Goal: Task Accomplishment & Management: Manage account settings

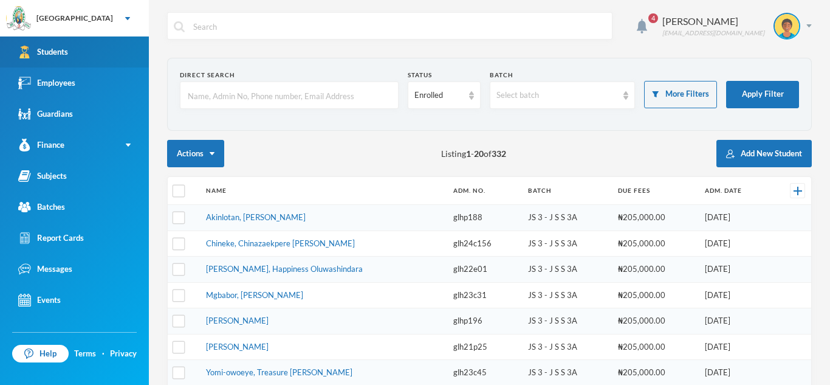
click at [60, 50] on div "Students" at bounding box center [43, 52] width 50 height 13
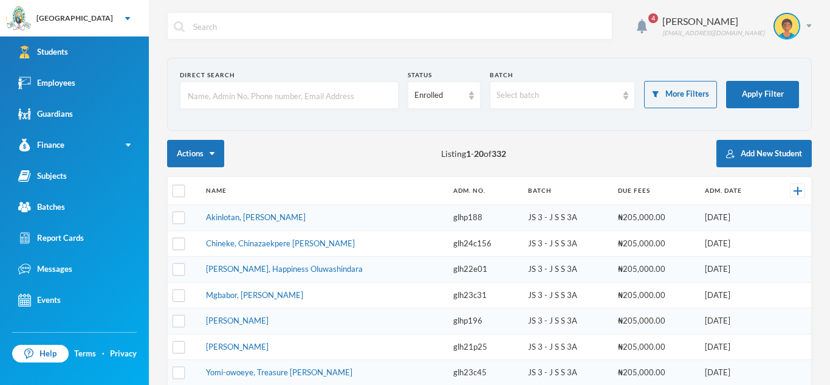
click at [201, 99] on input "text" at bounding box center [289, 95] width 205 height 27
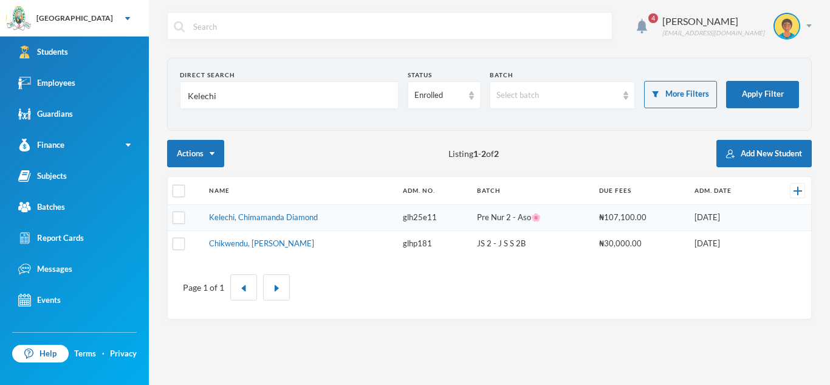
type input "Kelechi"
click at [382, 219] on td "Kelechi, Chimamanda Diamond" at bounding box center [300, 218] width 194 height 26
click at [353, 210] on td "Kelechi, Chimamanda Diamond" at bounding box center [300, 218] width 194 height 26
click at [405, 215] on td "glh25e11" at bounding box center [434, 218] width 74 height 26
click at [266, 219] on link "Kelechi, Chimamanda Diamond" at bounding box center [263, 217] width 109 height 10
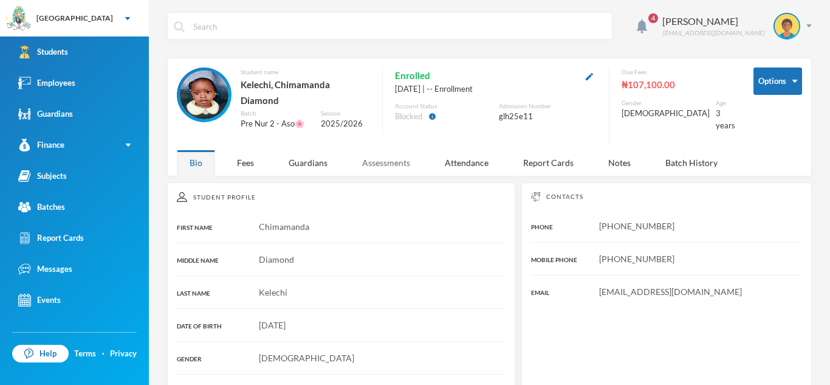
scroll to position [1, 0]
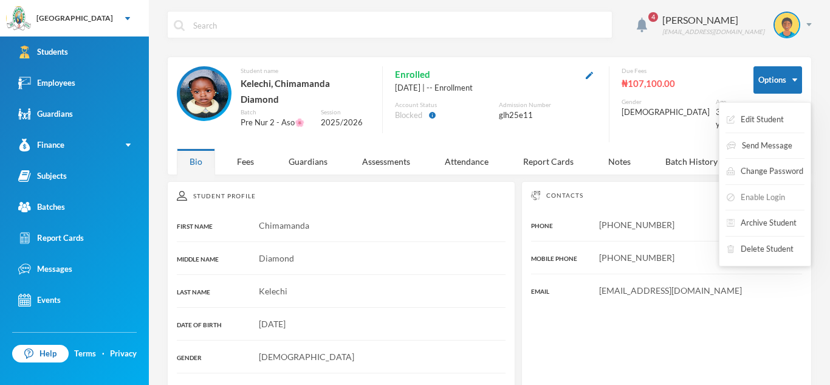
click at [771, 194] on button "Enable Login" at bounding box center [756, 198] width 61 height 22
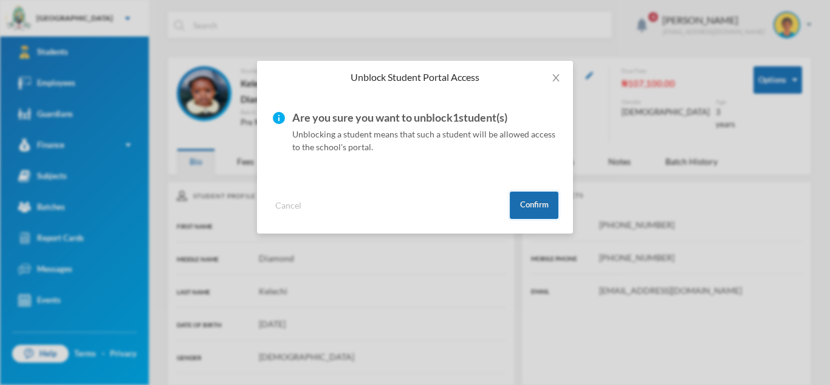
click at [535, 209] on button "Confirm" at bounding box center [534, 204] width 49 height 27
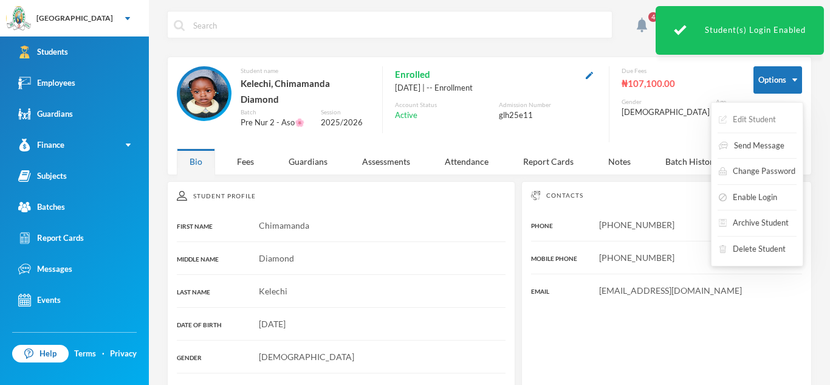
click at [762, 115] on button "Edit Student" at bounding box center [748, 120] width 60 height 22
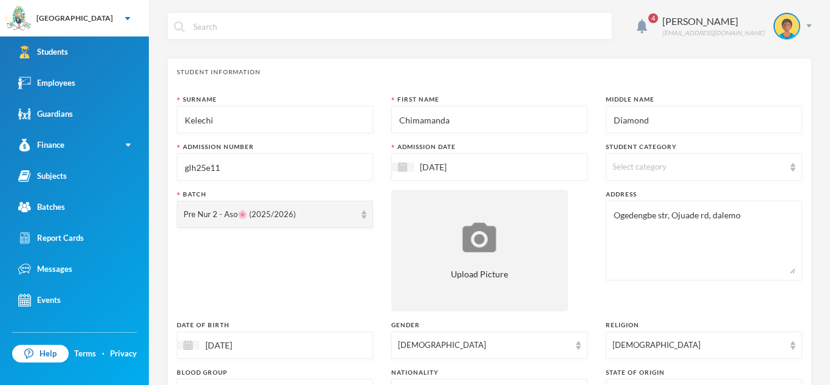
click at [458, 122] on input "Chimamanda" at bounding box center [489, 119] width 183 height 27
click at [668, 123] on input "Diamond" at bounding box center [704, 119] width 183 height 27
type input "D"
type input "Chimamanda"
click at [499, 121] on input "Chimamanda" at bounding box center [489, 119] width 183 height 27
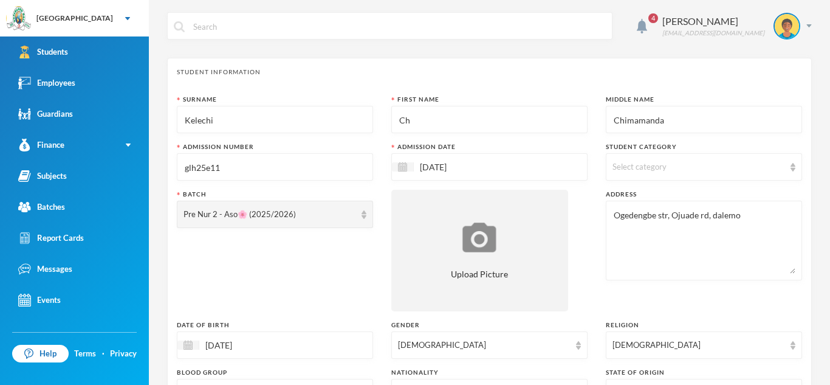
type input "C"
type input "Diamond"
click at [793, 167] on img at bounding box center [793, 167] width 5 height 9
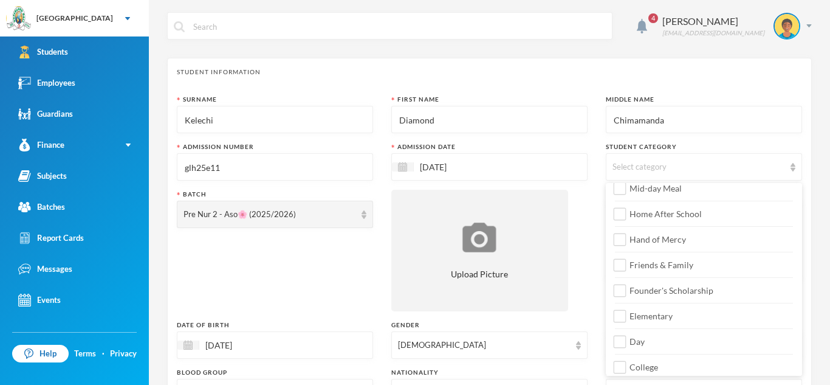
scroll to position [88, 0]
click at [627, 313] on span "Elementary" at bounding box center [651, 314] width 53 height 10
click at [627, 313] on input "Elementary" at bounding box center [620, 314] width 13 height 13
checkbox input "true"
click at [623, 343] on input "Day" at bounding box center [620, 340] width 13 height 13
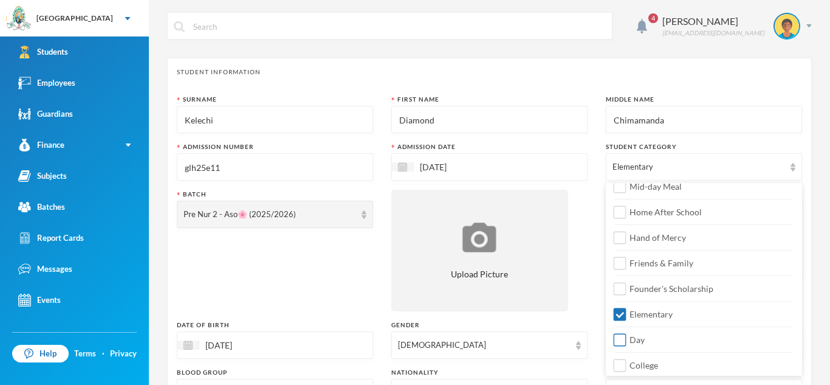
checkbox input "true"
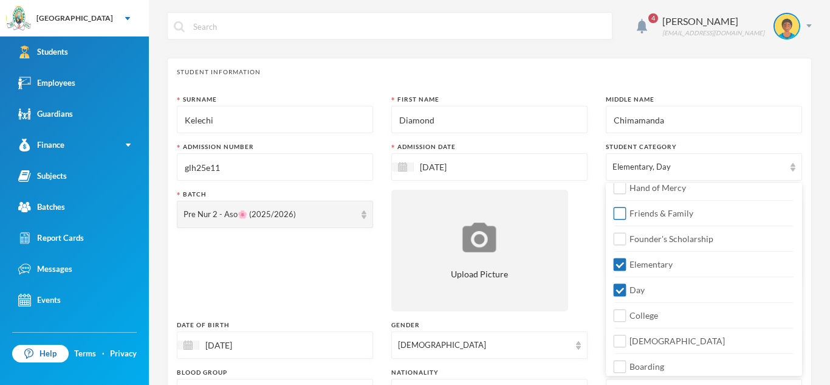
scroll to position [143, 0]
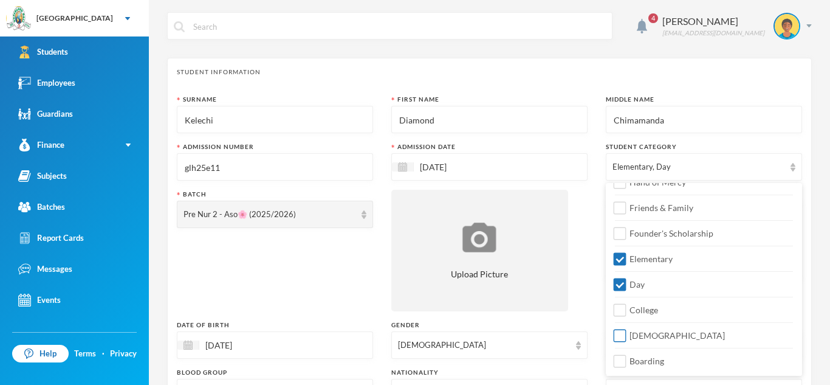
click at [622, 338] on input "[DEMOGRAPHIC_DATA]" at bounding box center [620, 335] width 13 height 13
checkbox input "true"
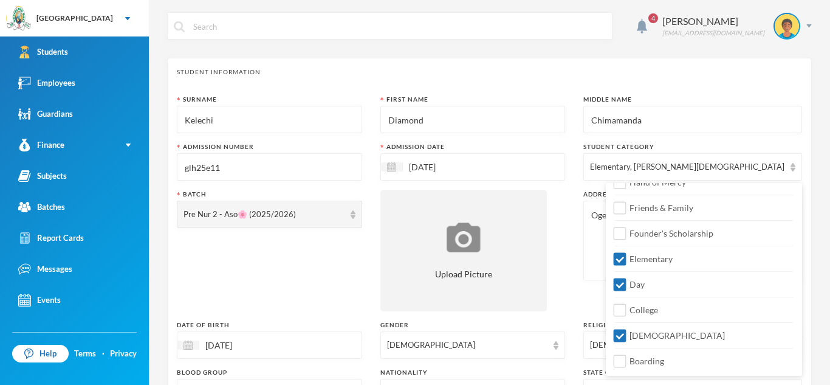
click at [356, 163] on input "glh25e11" at bounding box center [270, 167] width 172 height 27
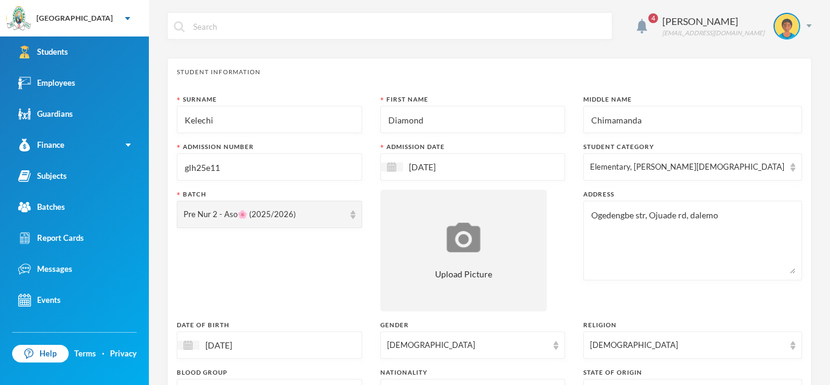
click at [503, 152] on div "Admission Date [DATE]" at bounding box center [473, 161] width 185 height 38
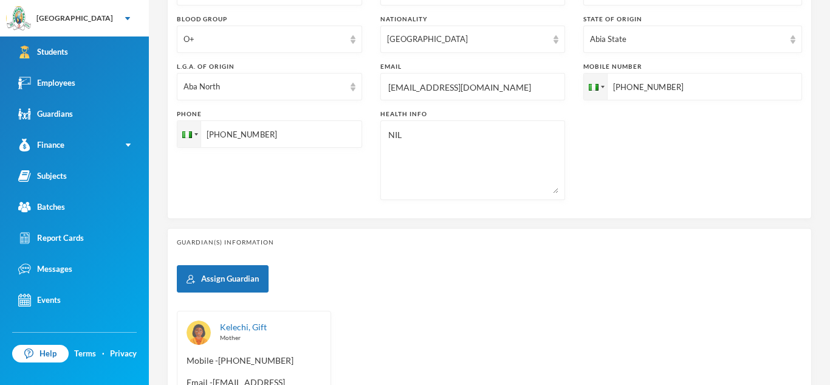
scroll to position [523, 0]
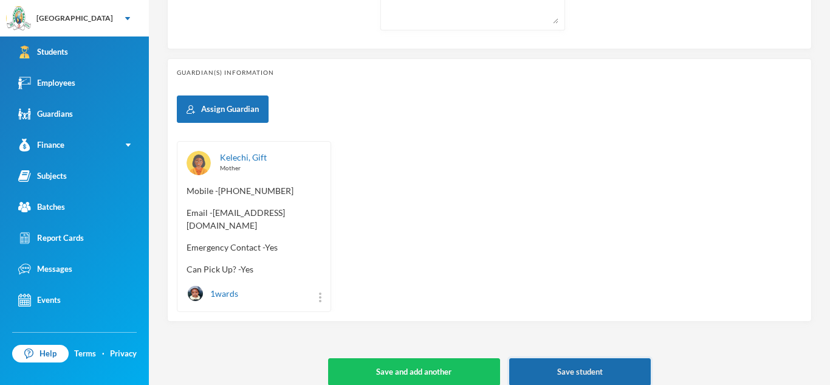
click at [575, 358] on button "Save student" at bounding box center [580, 371] width 142 height 27
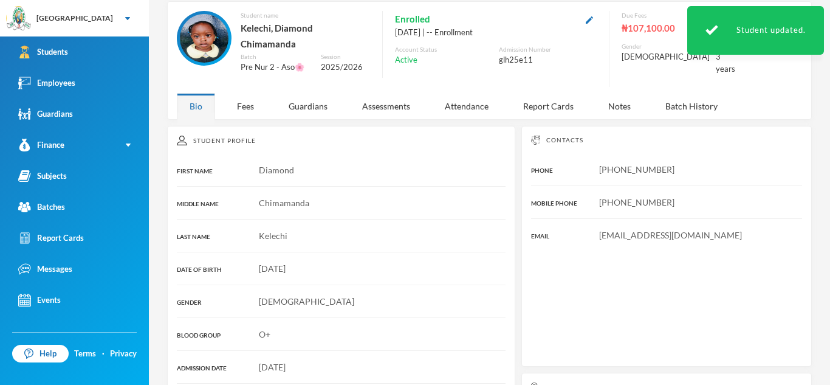
scroll to position [221, 0]
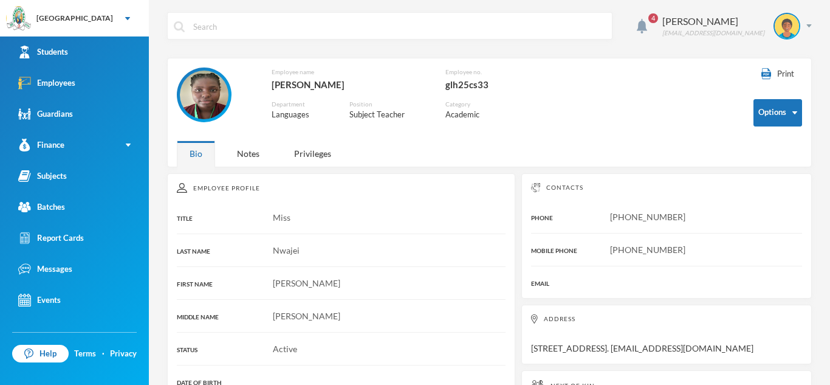
scroll to position [16, 0]
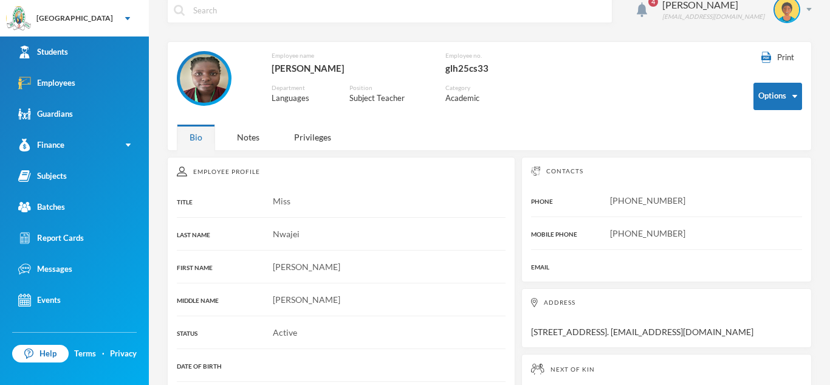
click at [358, 100] on div "Subject Teacher" at bounding box center [388, 98] width 77 height 12
